Goal: Information Seeking & Learning: Learn about a topic

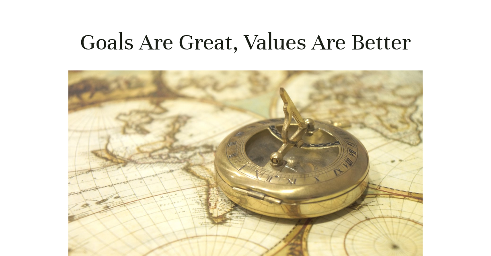
scroll to position [112, 0]
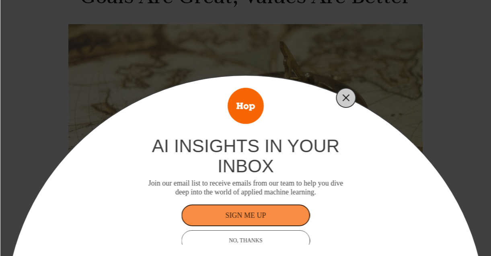
click at [346, 94] on icon "Close" at bounding box center [346, 97] width 7 height 7
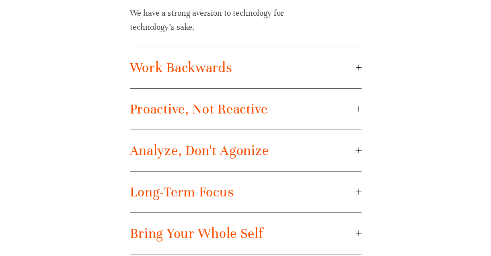
scroll to position [632, 0]
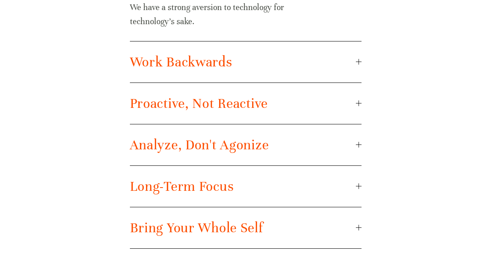
click at [294, 60] on span "Work Backwards" at bounding box center [243, 62] width 226 height 17
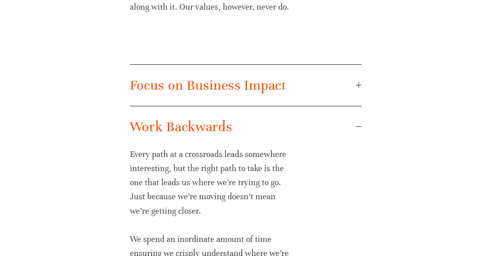
scroll to position [513, 0]
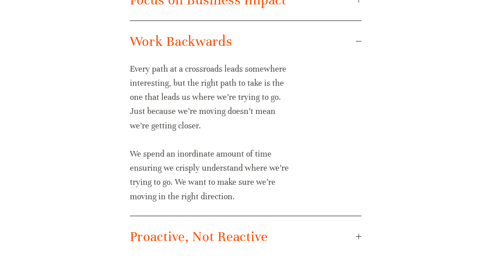
click at [294, 60] on button "Work Backwards" at bounding box center [246, 41] width 232 height 41
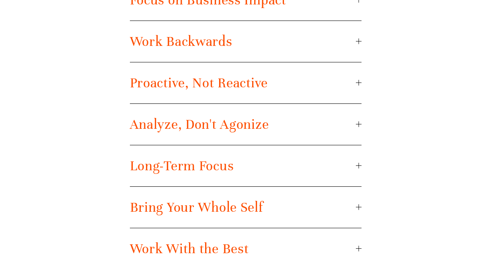
click at [290, 83] on span "Proactive, Not Reactive" at bounding box center [243, 82] width 226 height 17
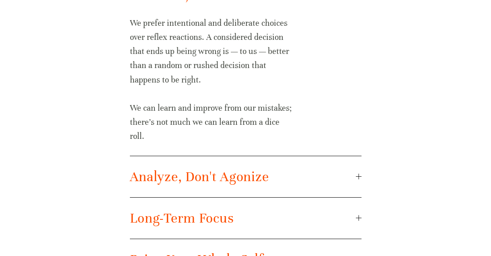
scroll to position [647, 0]
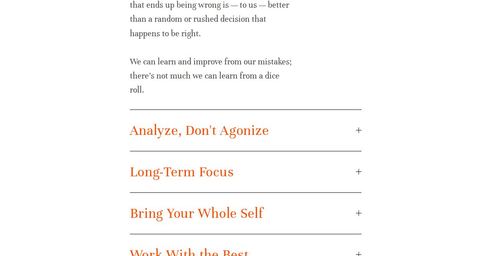
click at [286, 136] on span "Analyze, Don't Agonize" at bounding box center [243, 130] width 226 height 17
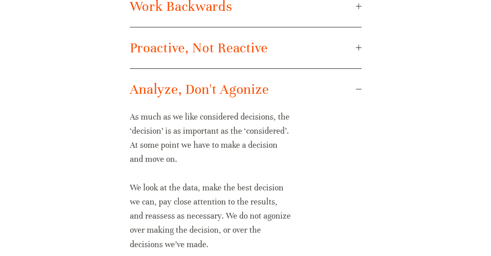
scroll to position [483, 0]
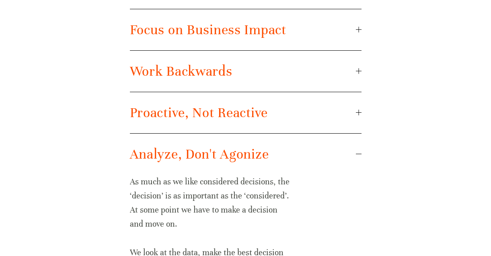
click at [291, 114] on span "Proactive, Not Reactive" at bounding box center [243, 112] width 226 height 17
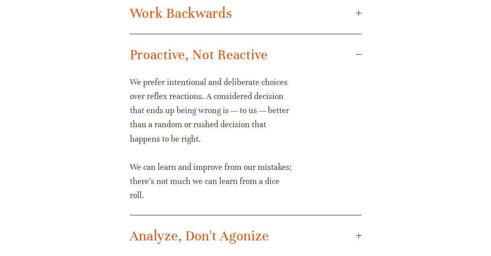
scroll to position [544, 0]
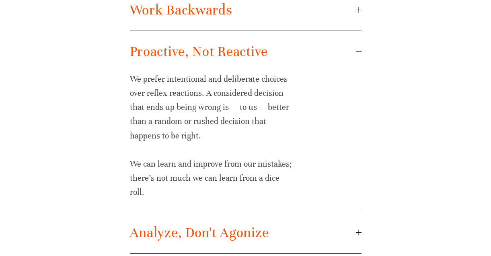
click at [299, 44] on span "Proactive, Not Reactive" at bounding box center [243, 51] width 226 height 17
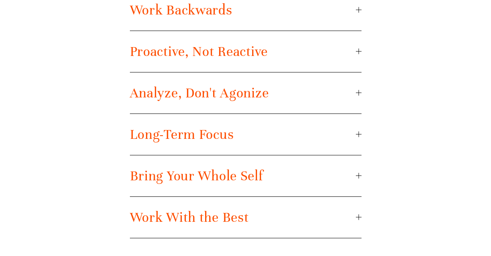
click at [293, 90] on span "Analyze, Don't Agonize" at bounding box center [243, 93] width 226 height 17
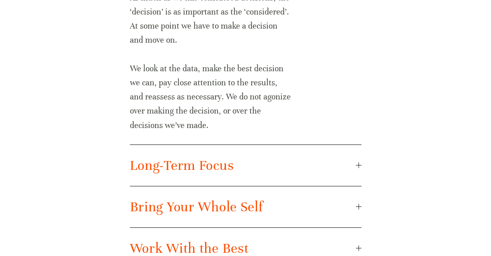
scroll to position [728, 0]
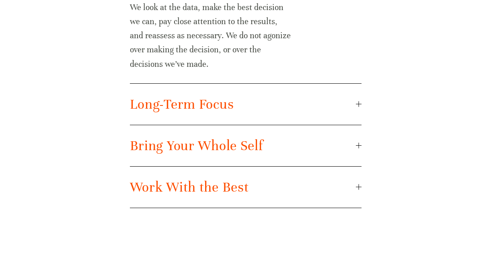
click at [285, 104] on span "Long-Term Focus" at bounding box center [243, 104] width 226 height 17
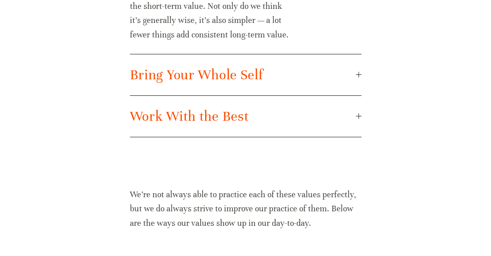
click at [291, 77] on span "Bring Your Whole Self" at bounding box center [243, 74] width 226 height 17
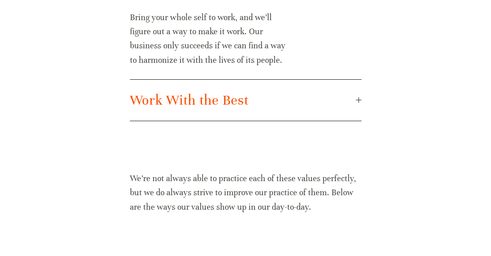
scroll to position [825, 0]
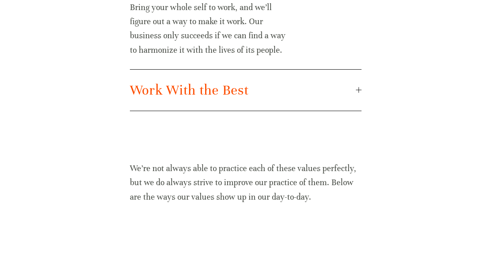
click at [291, 78] on button "Work With the Best" at bounding box center [246, 90] width 232 height 41
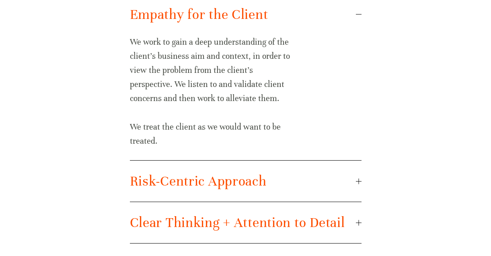
scroll to position [1202, 0]
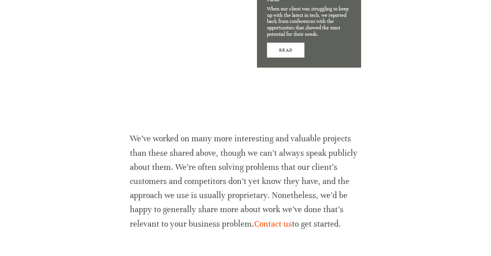
scroll to position [2623, 0]
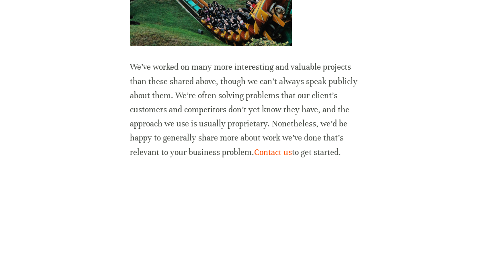
click at [192, 103] on p "We’ve worked on many more interesting and valuable projects than these shared a…" at bounding box center [246, 109] width 232 height 99
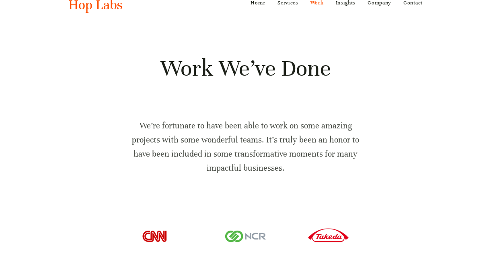
scroll to position [0, 0]
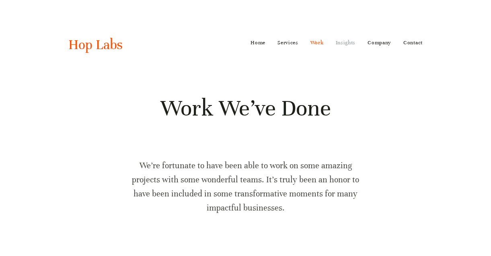
click at [340, 41] on link "Insights" at bounding box center [346, 42] width 20 height 13
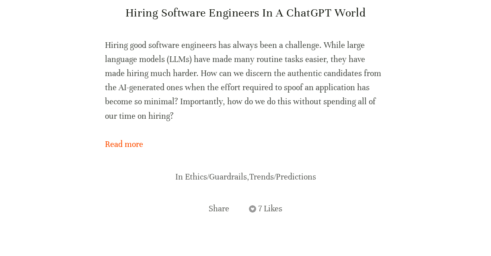
scroll to position [300, 0]
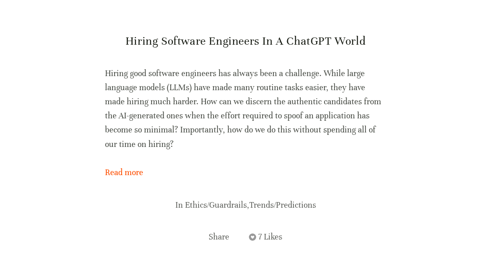
click at [124, 180] on article "Hiring Software Engineers in a ChatGPT World [DATE] [PERSON_NAME] Hiring good s…" at bounding box center [246, 139] width 282 height 210
click at [133, 171] on link "Read more" at bounding box center [246, 172] width 282 height 14
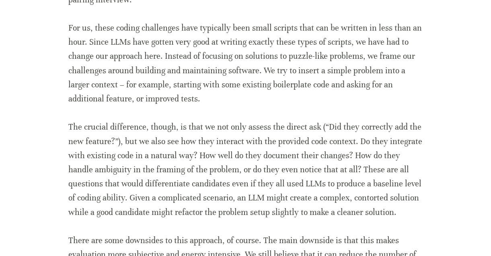
scroll to position [2240, 0]
